Goal: Information Seeking & Learning: Learn about a topic

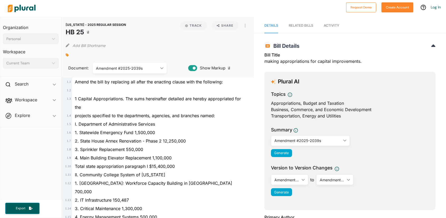
click at [159, 70] on div "Amendment #2025-2039s ic_keyboard_arrow_down" at bounding box center [130, 68] width 74 height 11
click at [166, 53] on div at bounding box center [158, 55] width 184 height 8
click at [134, 71] on div "Amendment #2025-2039s ic_keyboard_arrow_down" at bounding box center [130, 68] width 74 height 11
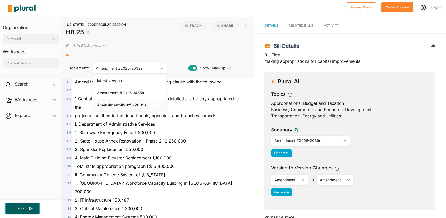
click at [140, 52] on div at bounding box center [158, 55] width 184 height 8
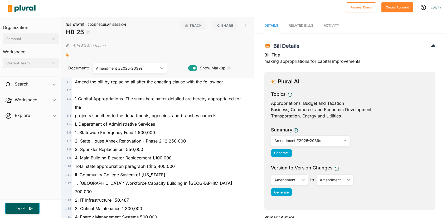
click at [121, 68] on div "Amendment #2025-2039s" at bounding box center [127, 68] width 62 height 6
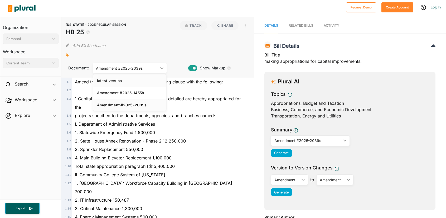
click at [112, 78] on link "latest version" at bounding box center [129, 80] width 73 height 12
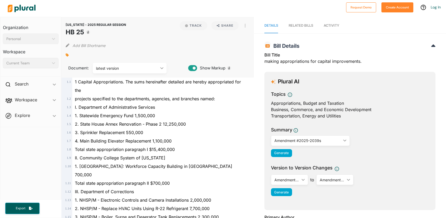
click at [114, 68] on div "latest version" at bounding box center [127, 68] width 62 height 6
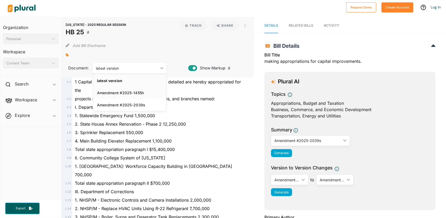
click at [114, 94] on div "Amendment #2025-1455h" at bounding box center [129, 92] width 65 height 4
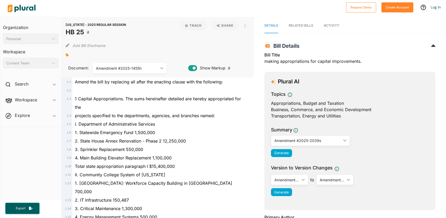
click at [114, 68] on div "Amendment #2025-1455h" at bounding box center [127, 68] width 62 height 6
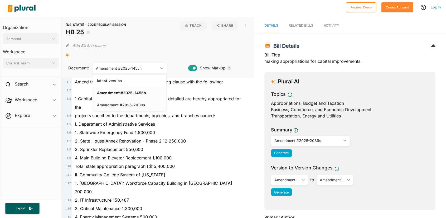
click at [115, 105] on div "Amendment #2025-2039s" at bounding box center [129, 104] width 65 height 4
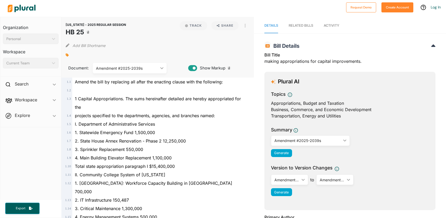
click at [116, 66] on div "Amendment #2025-2039s" at bounding box center [127, 68] width 62 height 6
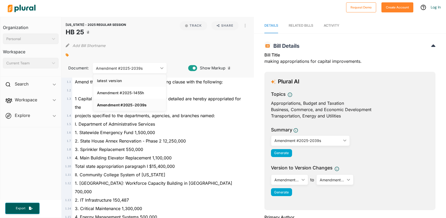
click at [116, 79] on div "latest version" at bounding box center [129, 80] width 65 height 4
